Goal: Find specific page/section: Find specific page/section

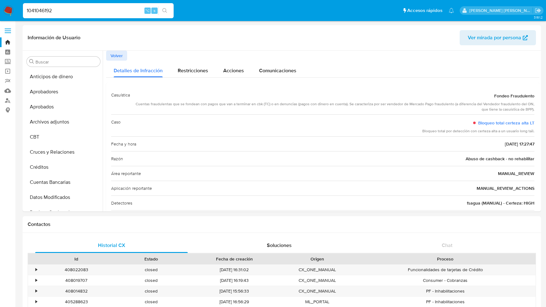
select select "10"
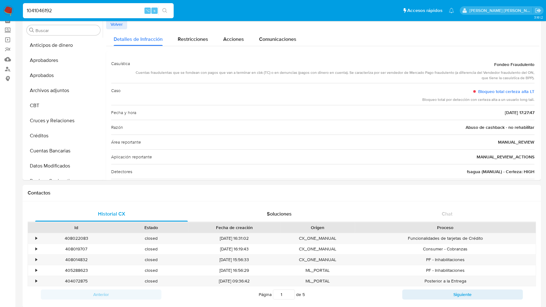
scroll to position [43, 0]
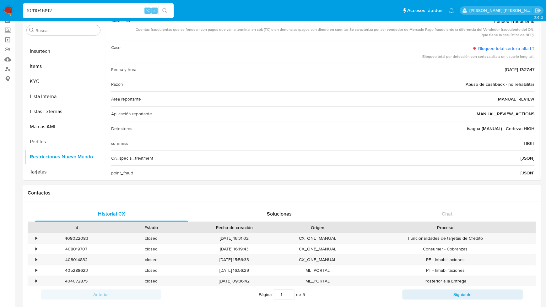
drag, startPoint x: 69, startPoint y: 10, endPoint x: -6, endPoint y: 10, distance: 75.4
paste input "618901312"
type input "618901312"
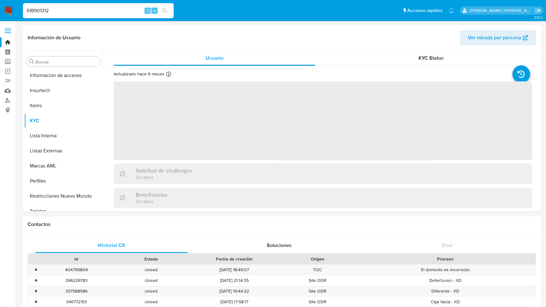
scroll to position [296, 0]
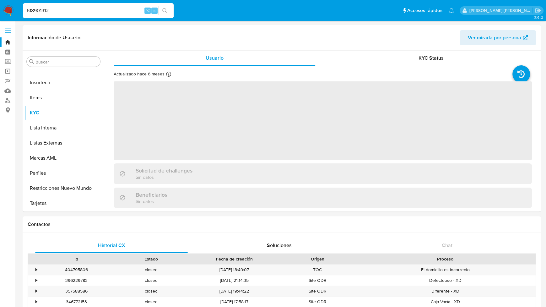
select select "10"
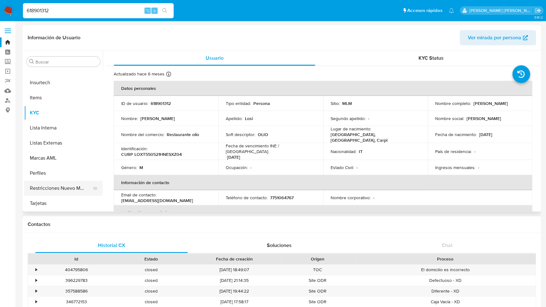
click at [69, 184] on button "Restricciones Nuevo Mundo" at bounding box center [61, 188] width 74 height 15
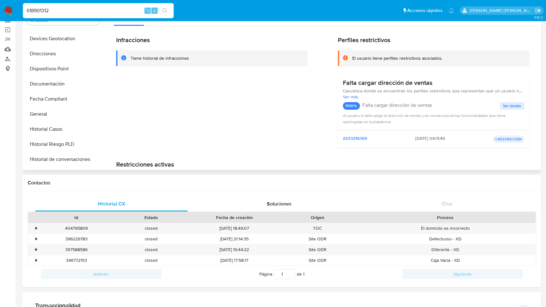
scroll to position [154, 0]
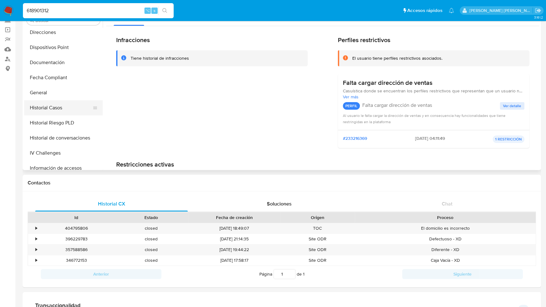
click at [60, 106] on button "Historial Casos" at bounding box center [61, 107] width 74 height 15
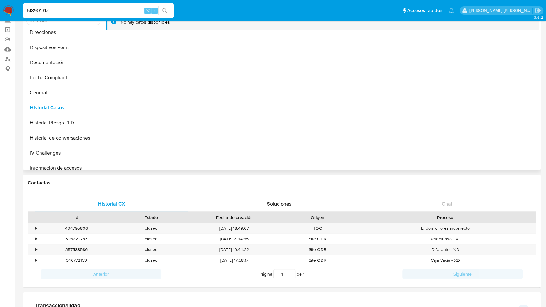
scroll to position [0, 0]
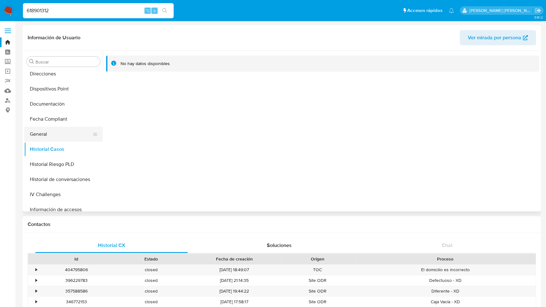
click at [53, 137] on button "General" at bounding box center [61, 134] width 74 height 15
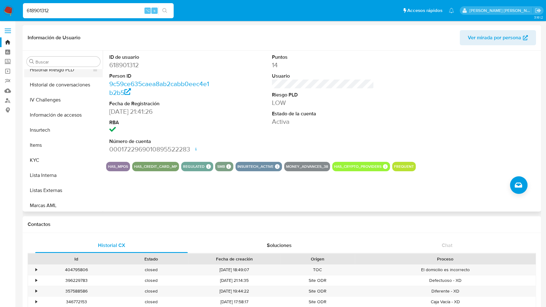
scroll to position [251, 0]
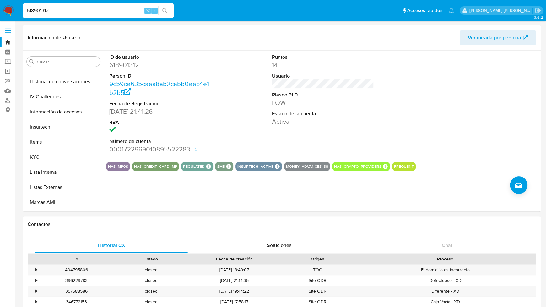
drag, startPoint x: 66, startPoint y: 9, endPoint x: 7, endPoint y: 5, distance: 58.9
click at [7, 5] on nav "Pausado Ver notificaciones 618901312 ⌥ s Accesos rápidos Presiona las siguiente…" at bounding box center [273, 10] width 546 height 21
paste input "14576521"
type input "1457652112"
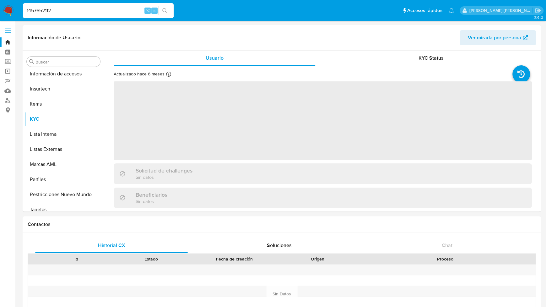
scroll to position [296, 0]
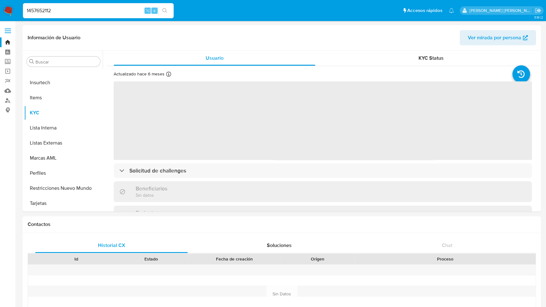
select select "10"
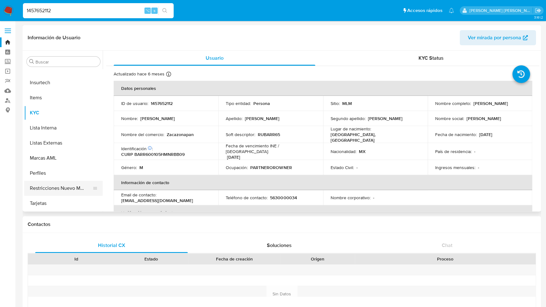
click at [52, 190] on button "Restricciones Nuevo Mundo" at bounding box center [61, 188] width 74 height 15
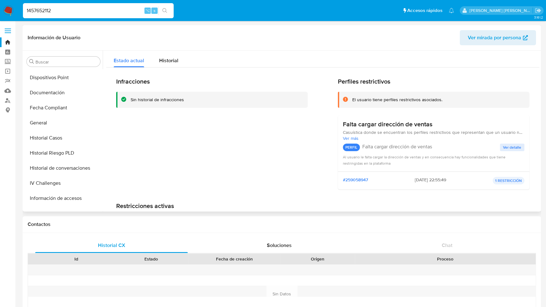
scroll to position [156, 0]
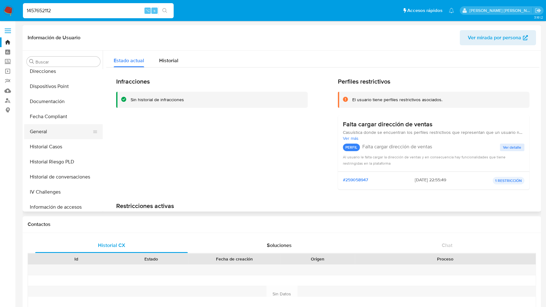
click at [50, 127] on button "General" at bounding box center [61, 131] width 74 height 15
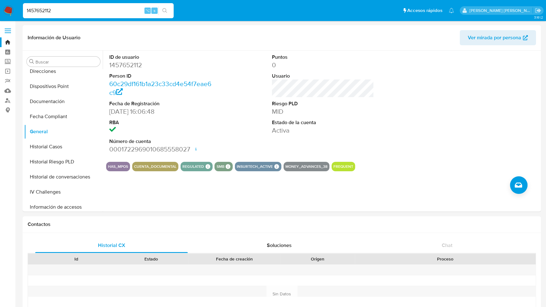
drag, startPoint x: 66, startPoint y: 8, endPoint x: 12, endPoint y: 8, distance: 53.7
click at [12, 8] on nav "Pausado Ver notificaciones 1457652112 ⌥ s Accesos rápidos Presiona las siguient…" at bounding box center [273, 10] width 546 height 21
paste input "618901312"
type input "618901312"
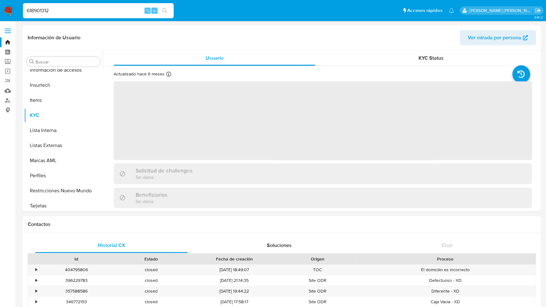
scroll to position [296, 0]
select select "10"
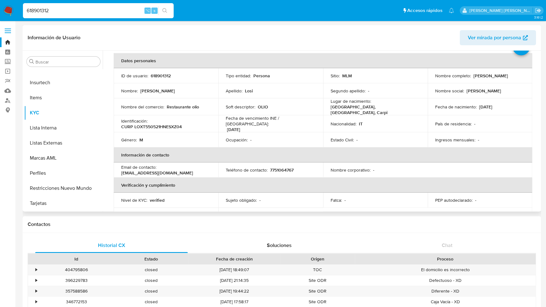
scroll to position [25, 0]
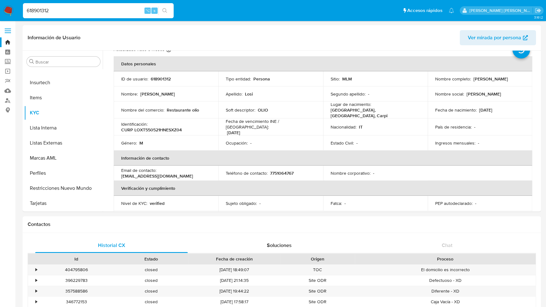
click at [64, 7] on input "618901312" at bounding box center [98, 11] width 151 height 8
drag, startPoint x: 64, startPoint y: 7, endPoint x: 8, endPoint y: 6, distance: 56.6
click at [8, 6] on nav "Pausado Ver notificaciones 618901312 ⌥ s Accesos rápidos Presiona las siguiente…" at bounding box center [273, 10] width 546 height 21
paste input "7802465"
type input "67802465"
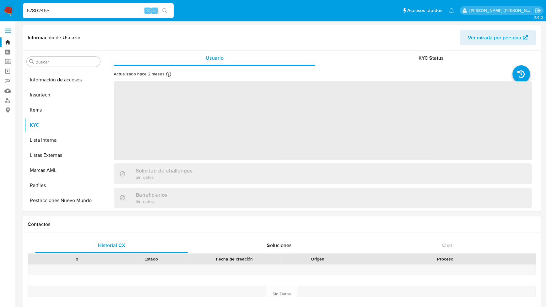
scroll to position [296, 0]
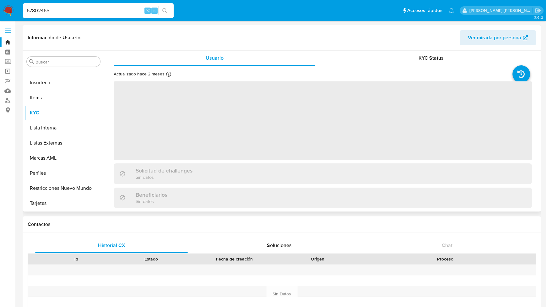
select select "10"
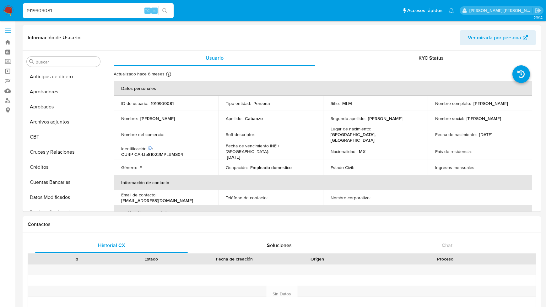
select select "100"
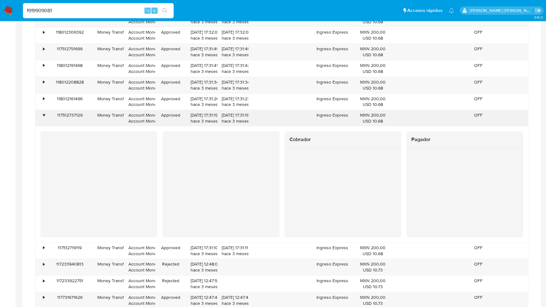
scroll to position [382, 0]
click at [43, 112] on div "•" at bounding box center [44, 115] width 2 height 6
